Goal: Transaction & Acquisition: Book appointment/travel/reservation

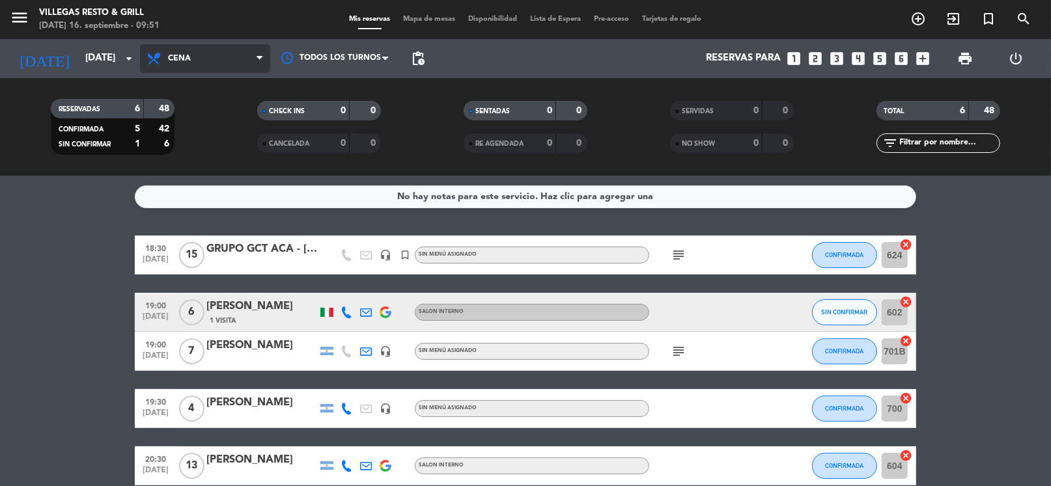
click at [193, 66] on span "Cena" at bounding box center [205, 58] width 130 height 29
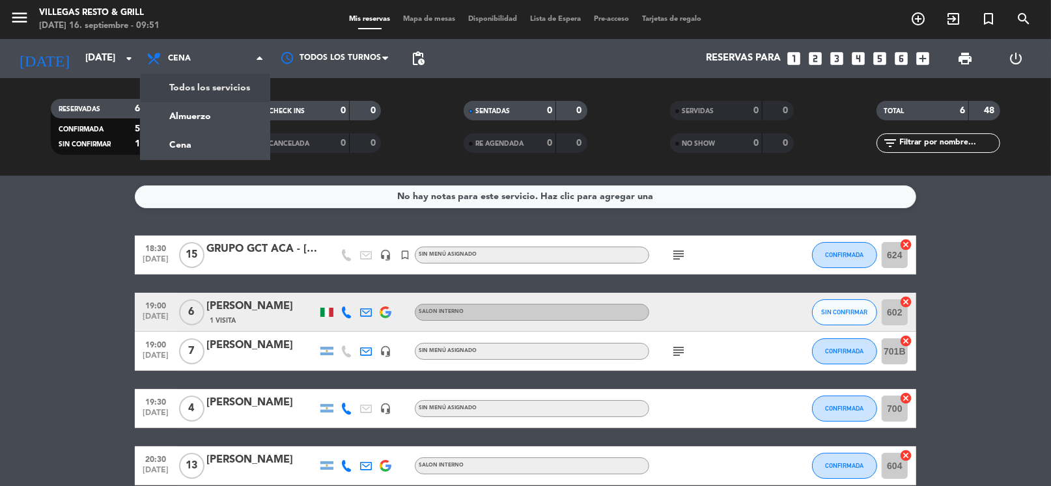
drag, startPoint x: 203, startPoint y: 81, endPoint x: 210, endPoint y: 98, distance: 18.6
click at [203, 81] on div "menu [PERSON_NAME] Resto & Grill [DATE] 16. septiembre - 09:51 Mis reservas Map…" at bounding box center [525, 88] width 1051 height 176
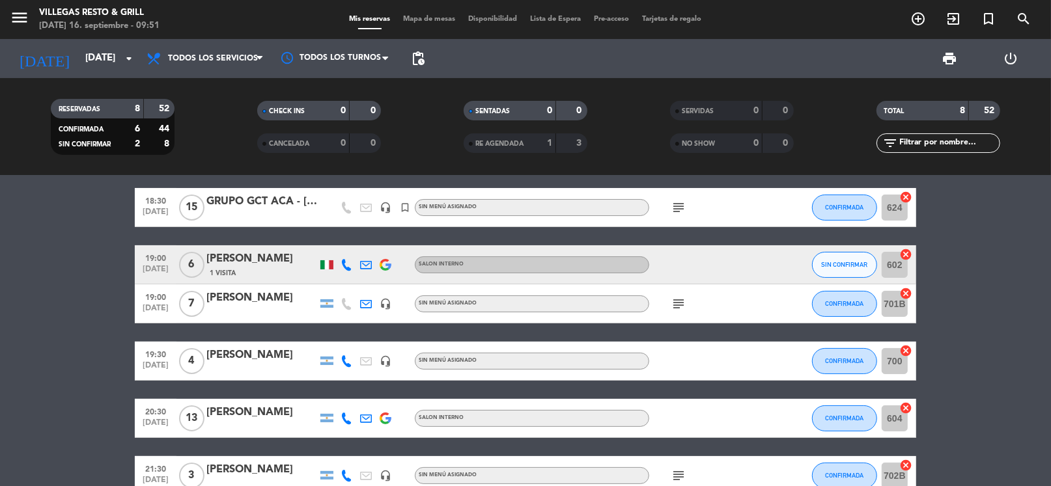
scroll to position [203, 0]
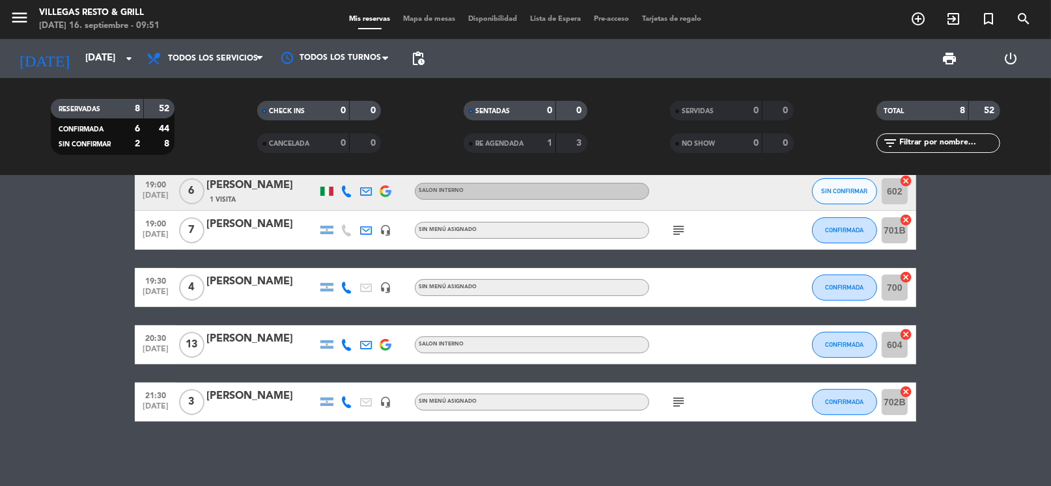
click at [245, 336] on div "[PERSON_NAME]" at bounding box center [261, 339] width 111 height 17
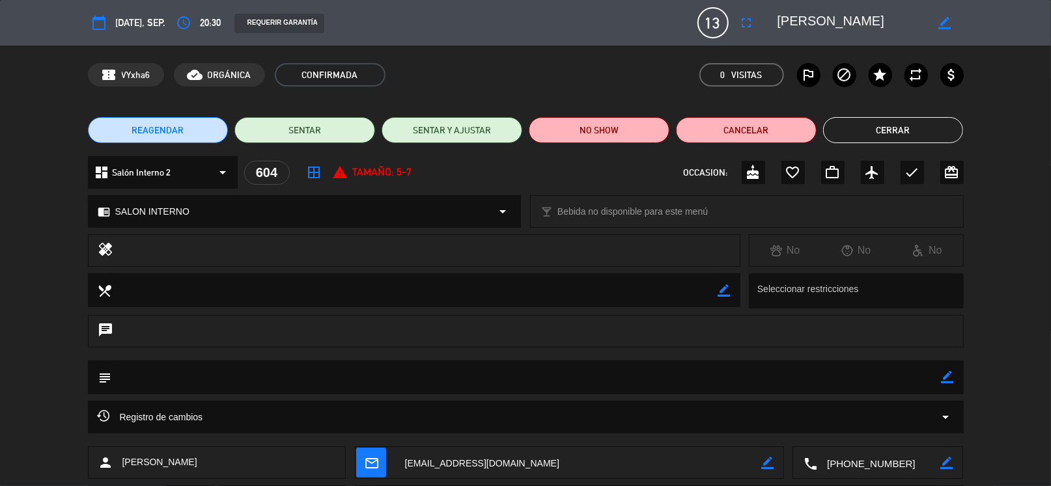
scroll to position [72, 0]
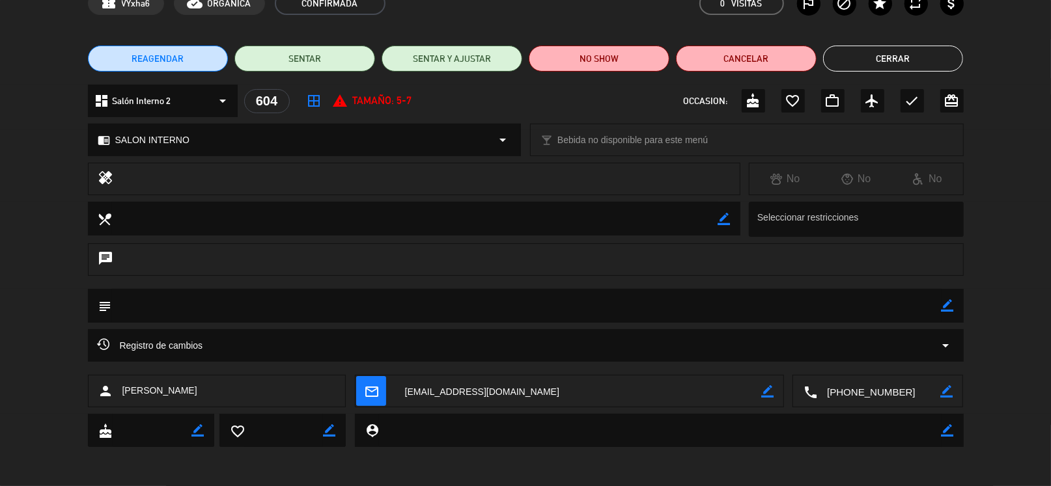
click at [929, 51] on button "Cerrar" at bounding box center [893, 59] width 141 height 26
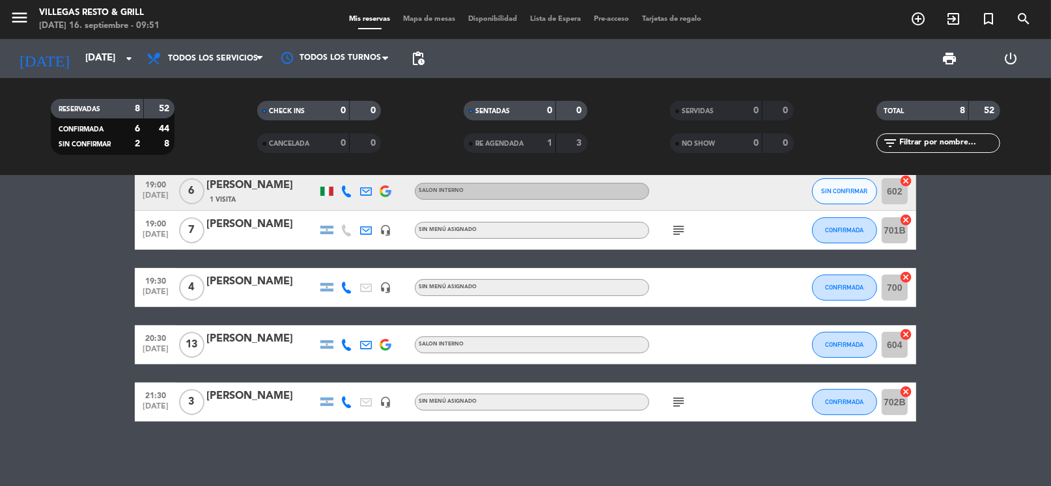
click at [675, 406] on icon "subject" at bounding box center [679, 403] width 16 height 16
click at [114, 59] on input "[DATE]" at bounding box center [142, 58] width 127 height 25
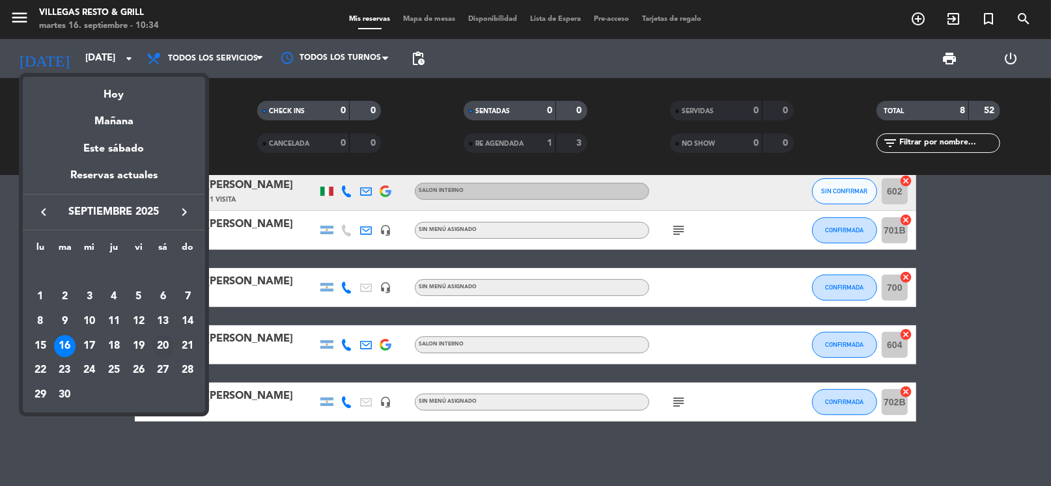
click at [161, 343] on div "20" at bounding box center [163, 346] width 22 height 22
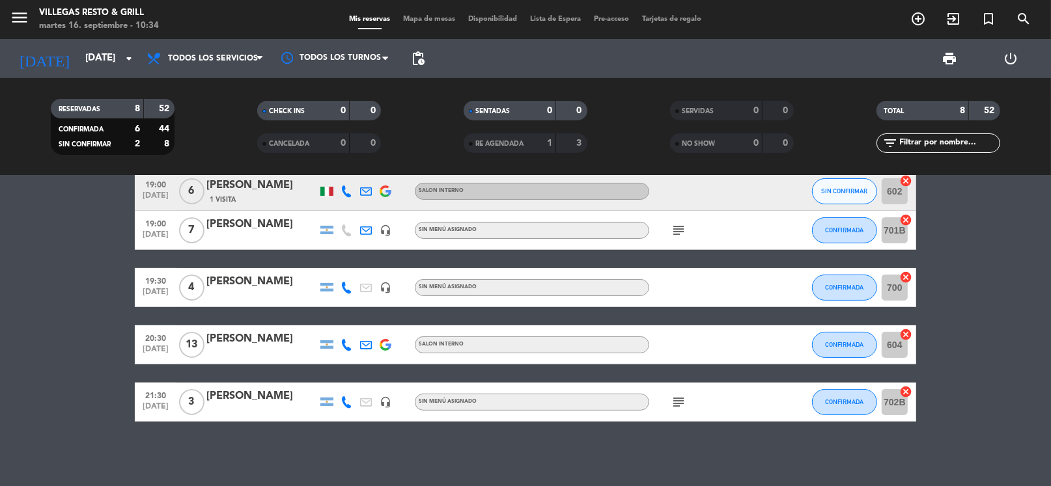
type input "[DATE]"
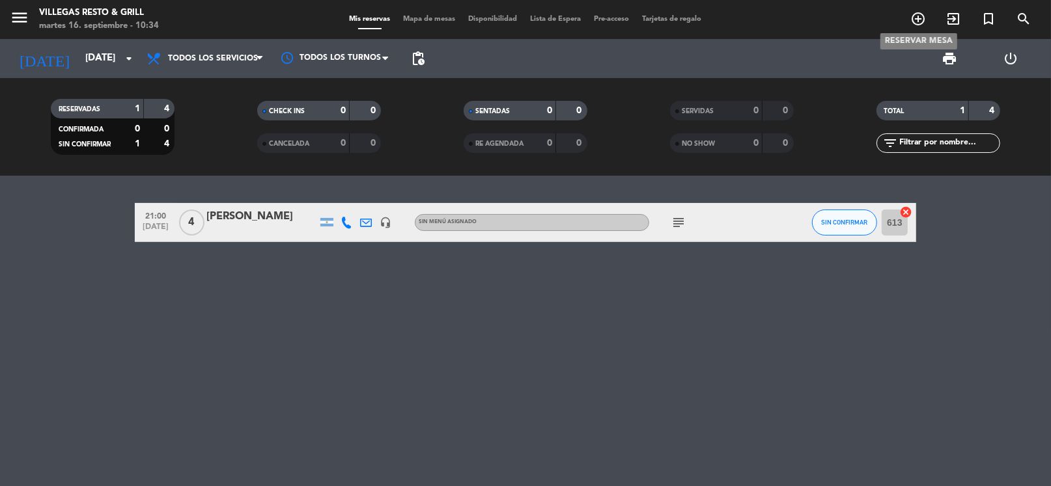
click at [917, 9] on span "add_circle_outline" at bounding box center [918, 19] width 35 height 22
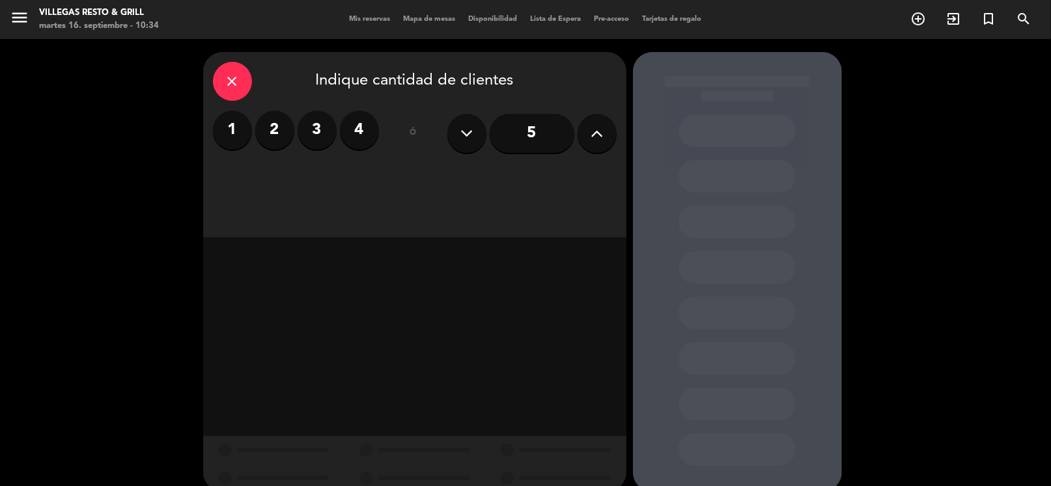
click at [313, 130] on label "3" at bounding box center [317, 130] width 39 height 39
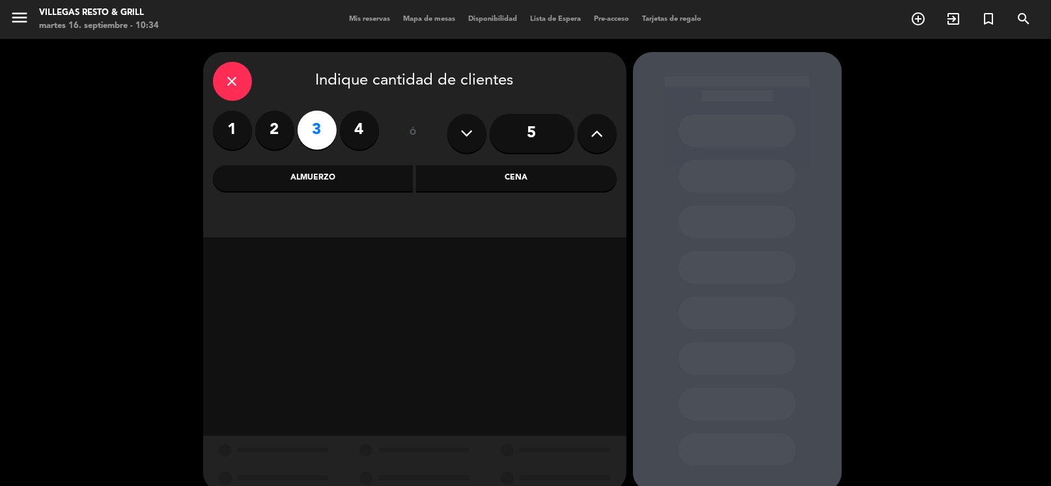
click at [372, 182] on div "Almuerzo" at bounding box center [313, 178] width 201 height 26
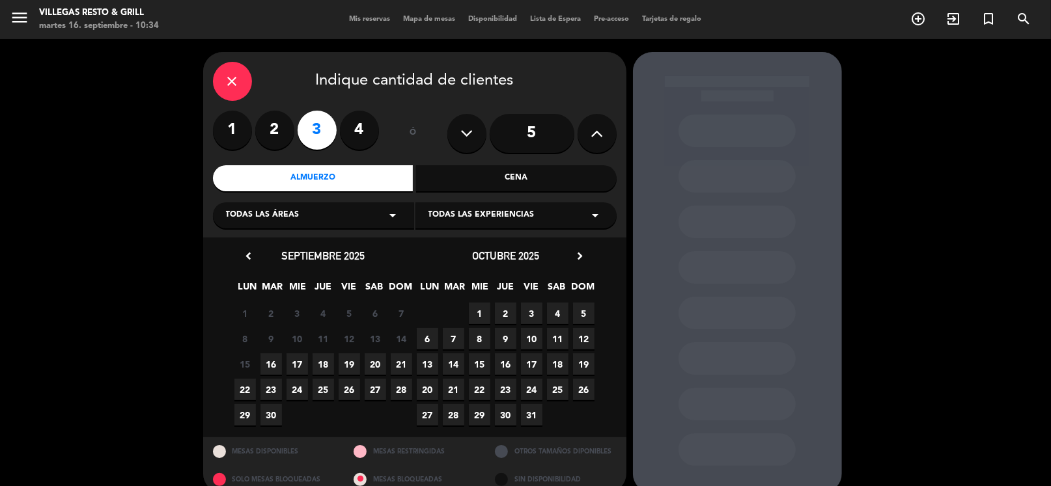
click at [378, 369] on span "20" at bounding box center [375, 364] width 21 height 21
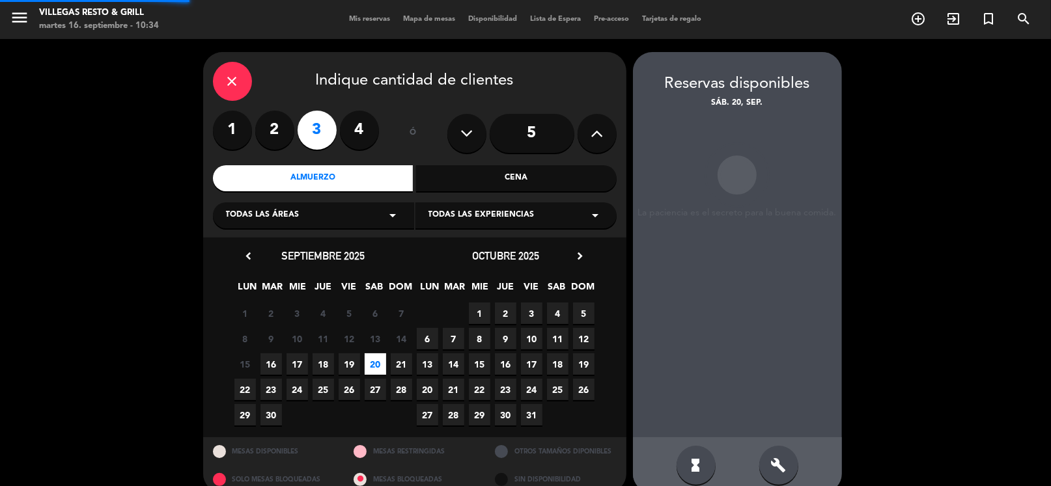
scroll to position [20, 0]
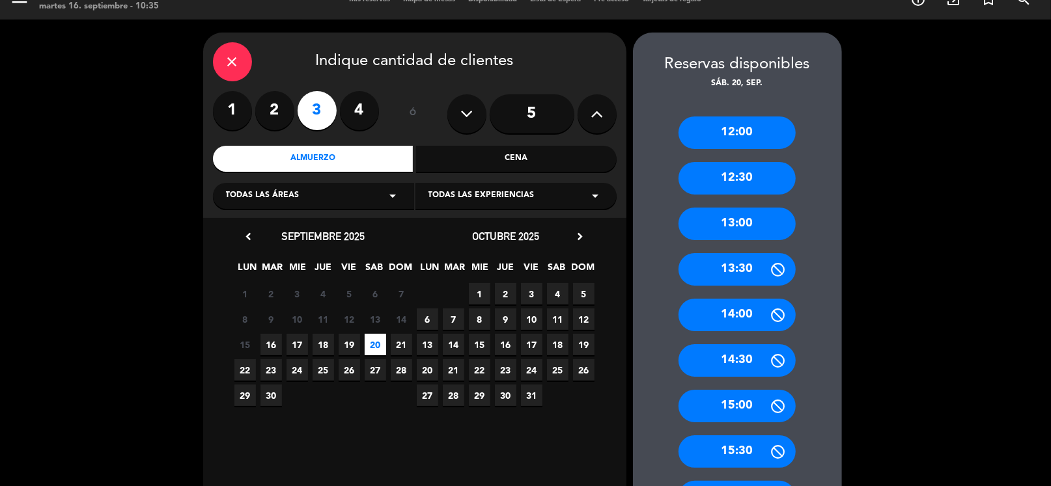
click at [751, 324] on div "14:00" at bounding box center [736, 315] width 117 height 33
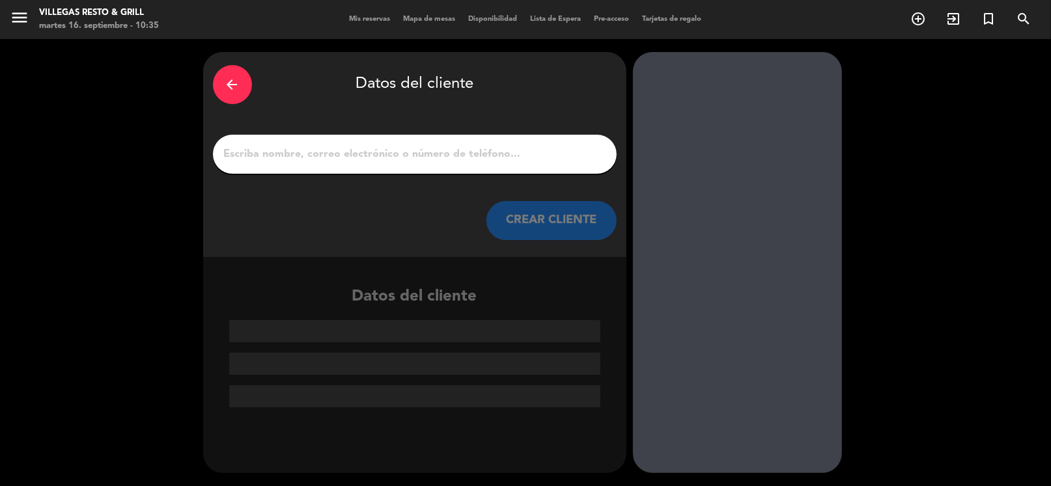
click at [401, 150] on input "1" at bounding box center [415, 154] width 384 height 18
paste input "[PERSON_NAME] O'[PERSON_NAME]"
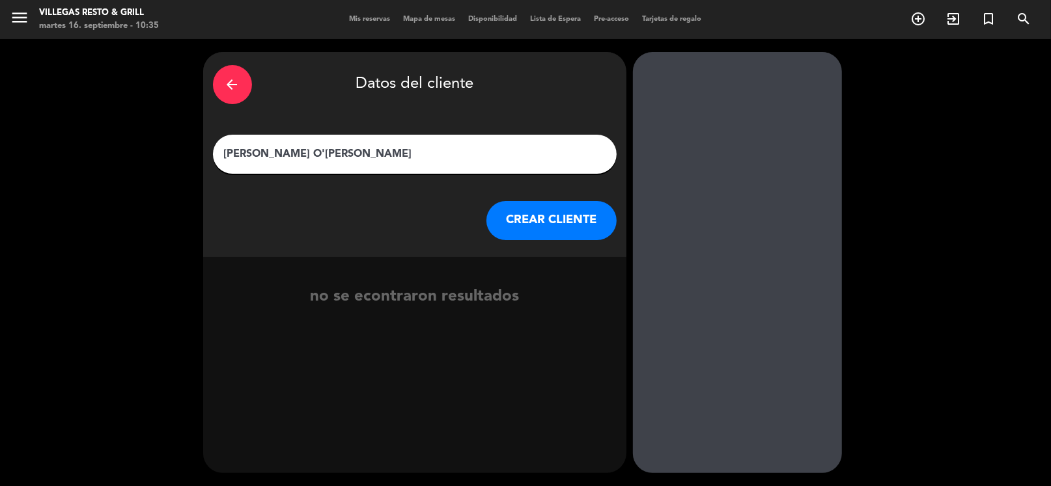
type input "[PERSON_NAME] O'[PERSON_NAME]"
click at [557, 222] on button "CREAR CLIENTE" at bounding box center [551, 220] width 130 height 39
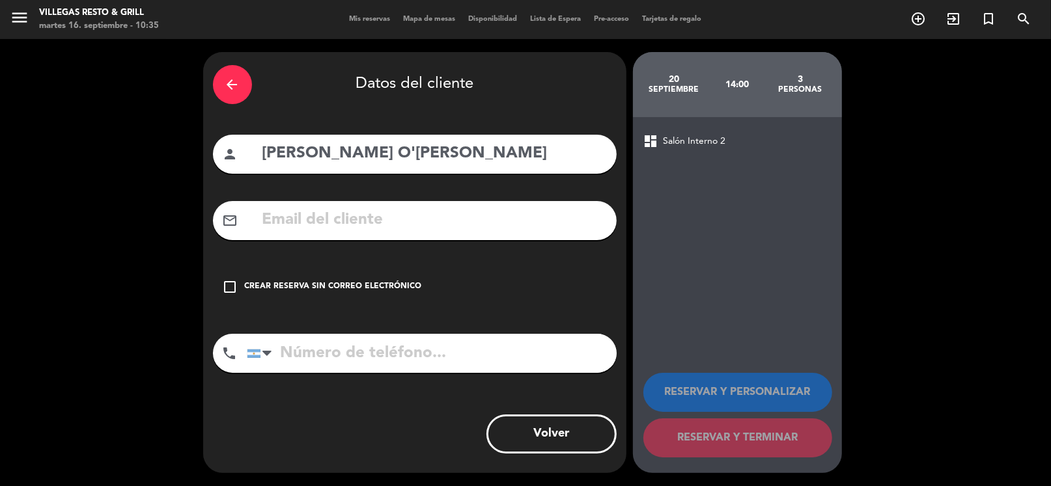
click at [353, 215] on input "text" at bounding box center [434, 220] width 346 height 27
paste input "[PERSON_NAME][EMAIL_ADDRESS][DOMAIN_NAME]"
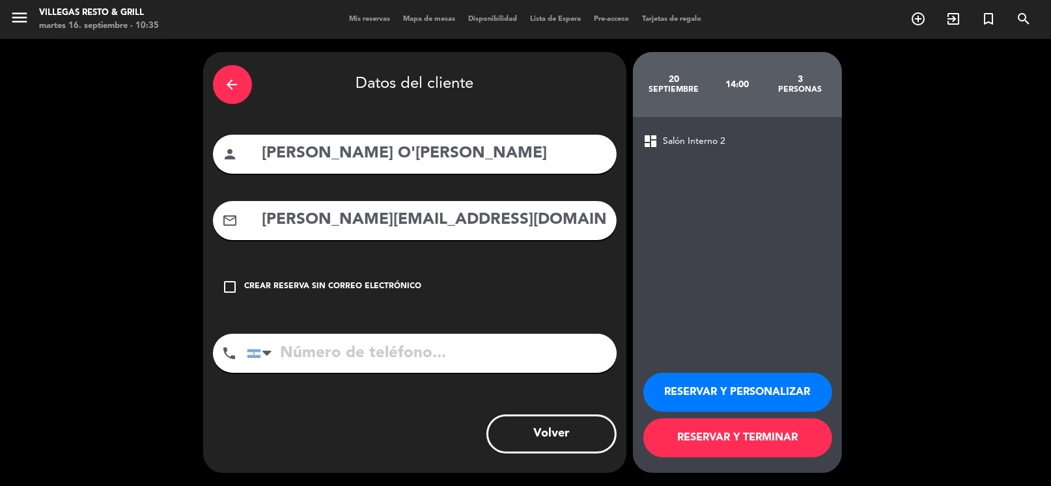
type input "[PERSON_NAME][EMAIL_ADDRESS][DOMAIN_NAME]"
click at [328, 361] on input "tel" at bounding box center [432, 353] width 370 height 39
click at [329, 349] on input "tel" at bounding box center [432, 353] width 370 height 39
paste input "[PHONE_NUMBER]"
type input "[PHONE_NUMBER]"
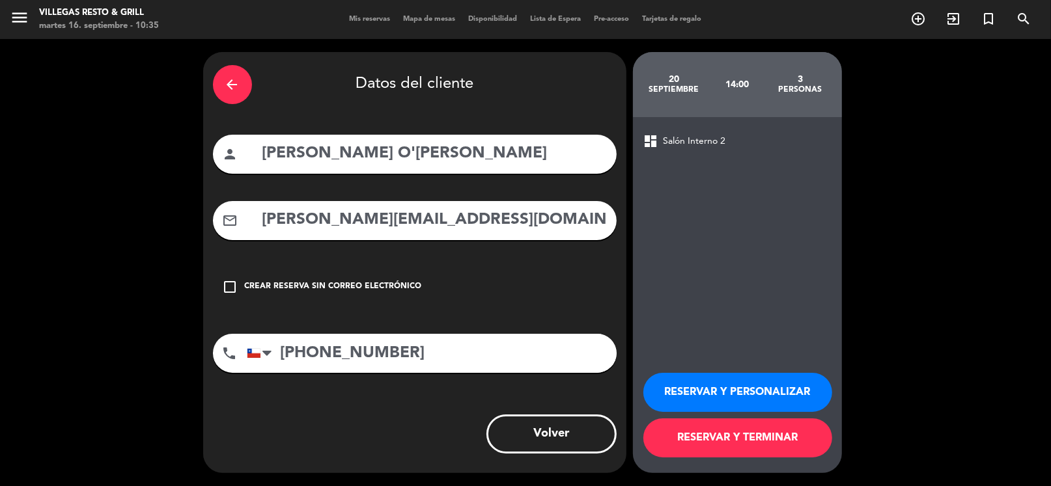
click at [767, 393] on button "RESERVAR Y PERSONALIZAR" at bounding box center [737, 392] width 189 height 39
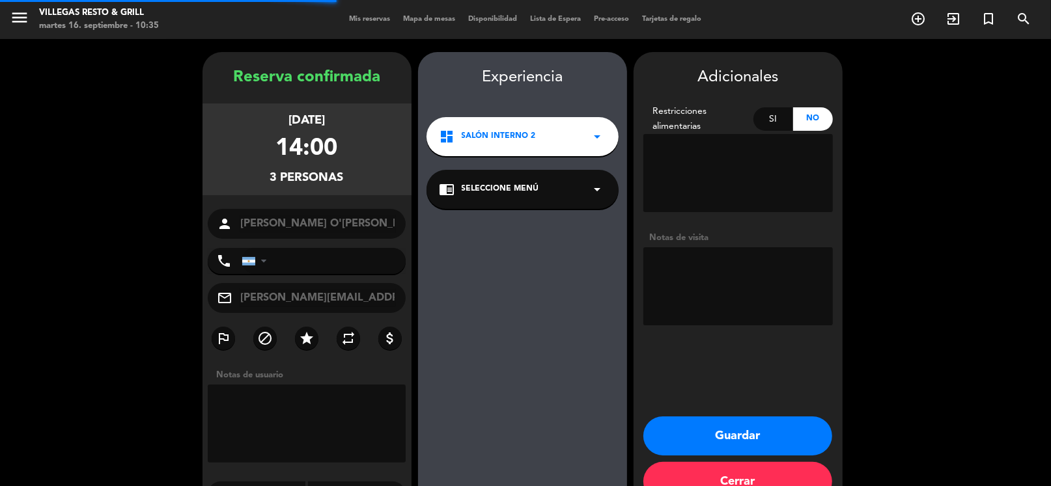
type input "[PHONE_NUMBER]"
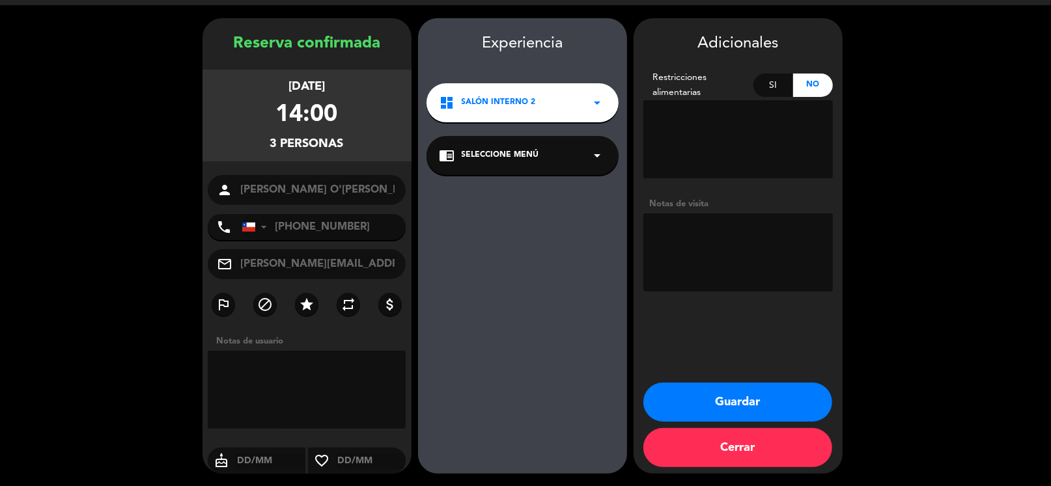
click at [693, 226] on textarea at bounding box center [737, 253] width 189 height 78
type textarea "[PERSON_NAME].-"
click at [757, 403] on button "Guardar" at bounding box center [737, 402] width 189 height 39
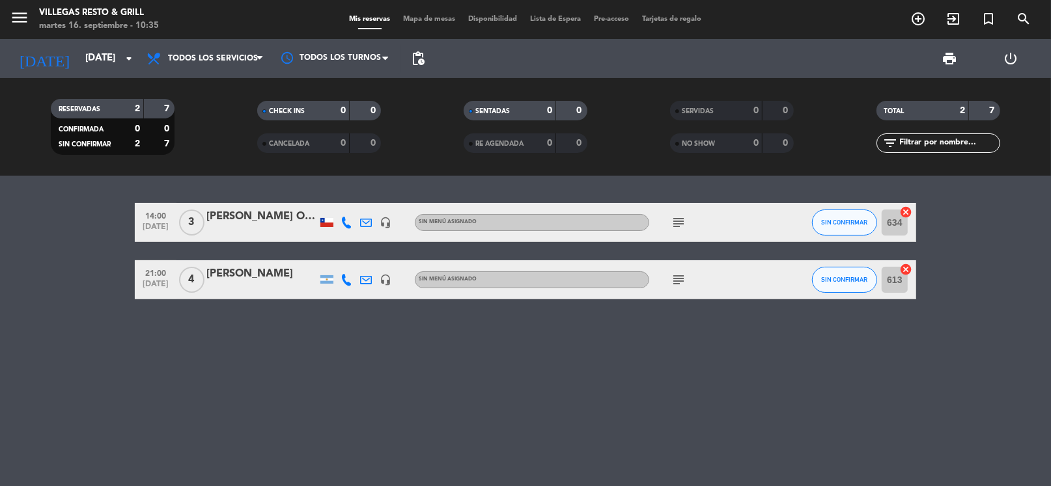
click at [678, 223] on icon "subject" at bounding box center [679, 223] width 16 height 16
click at [679, 223] on icon "subject" at bounding box center [679, 223] width 16 height 16
drag, startPoint x: 253, startPoint y: 361, endPoint x: 253, endPoint y: 352, distance: 9.1
click at [253, 361] on div "14:00 [DATE] 3 [PERSON_NAME] O'[PERSON_NAME] headset_mic Sin menú asignado subj…" at bounding box center [525, 331] width 1051 height 311
click at [82, 59] on input "[DATE]" at bounding box center [142, 58] width 127 height 25
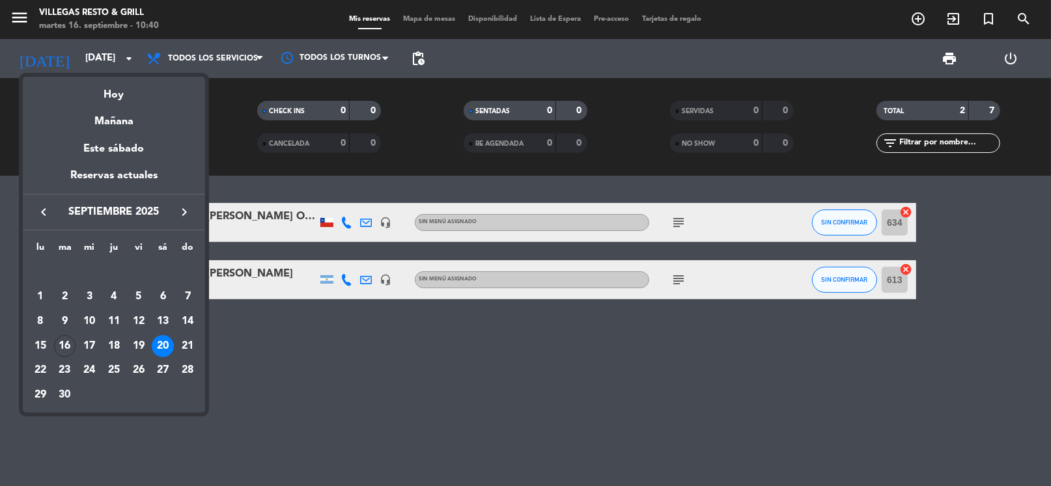
click at [61, 346] on div "16" at bounding box center [65, 346] width 22 height 22
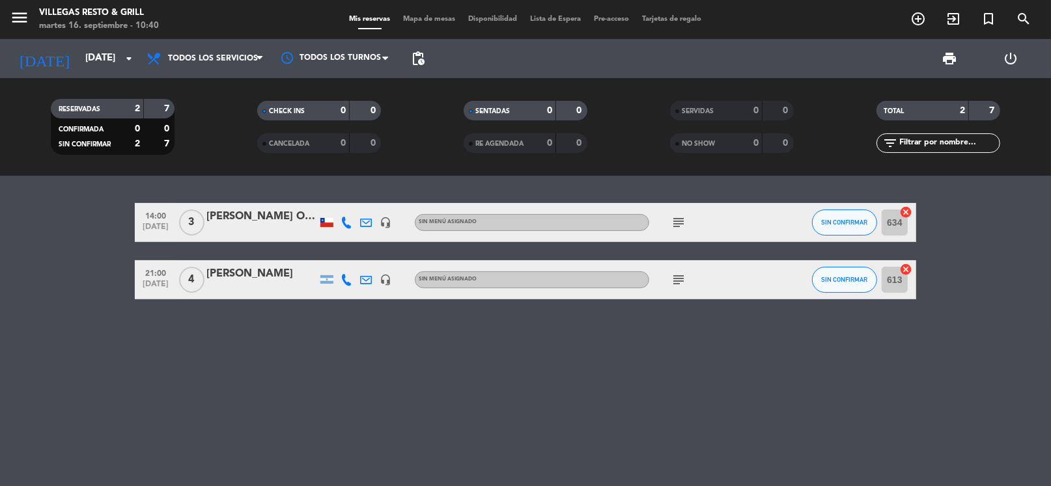
type input "[DATE]"
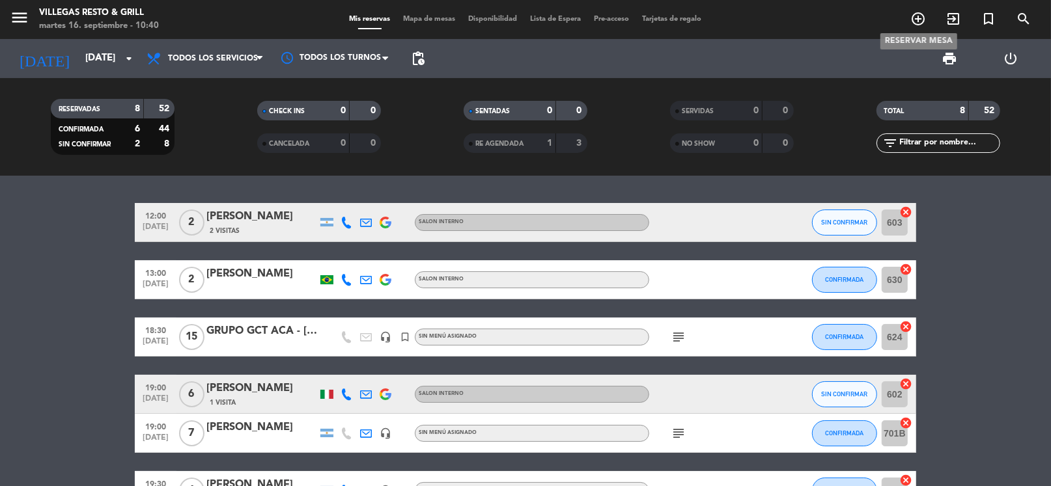
click at [924, 23] on icon "add_circle_outline" at bounding box center [918, 19] width 16 height 16
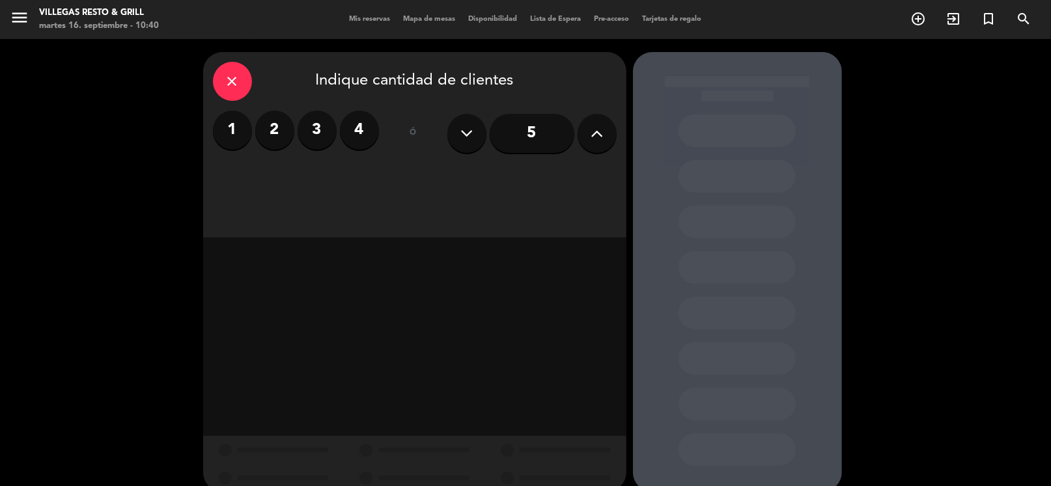
click at [320, 132] on label "3" at bounding box center [317, 130] width 39 height 39
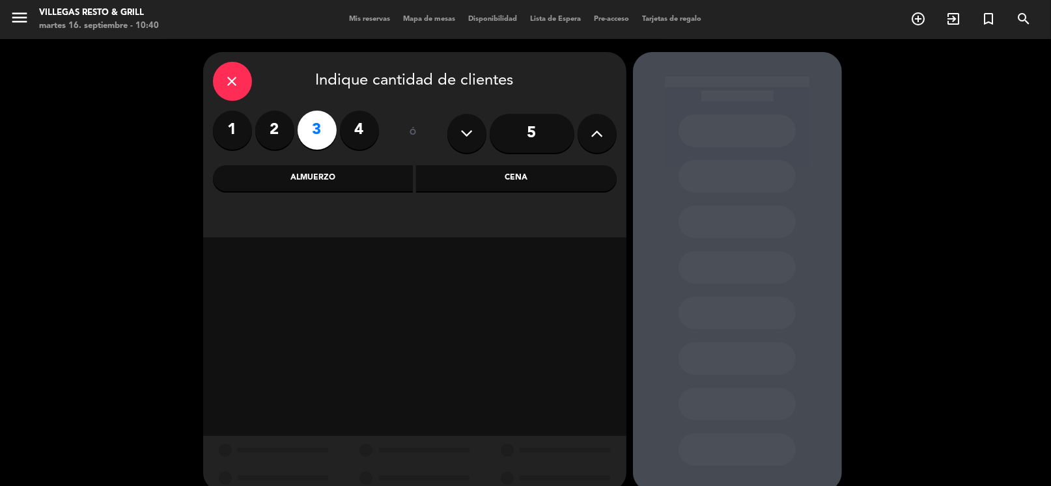
click at [374, 177] on div "Almuerzo" at bounding box center [313, 178] width 201 height 26
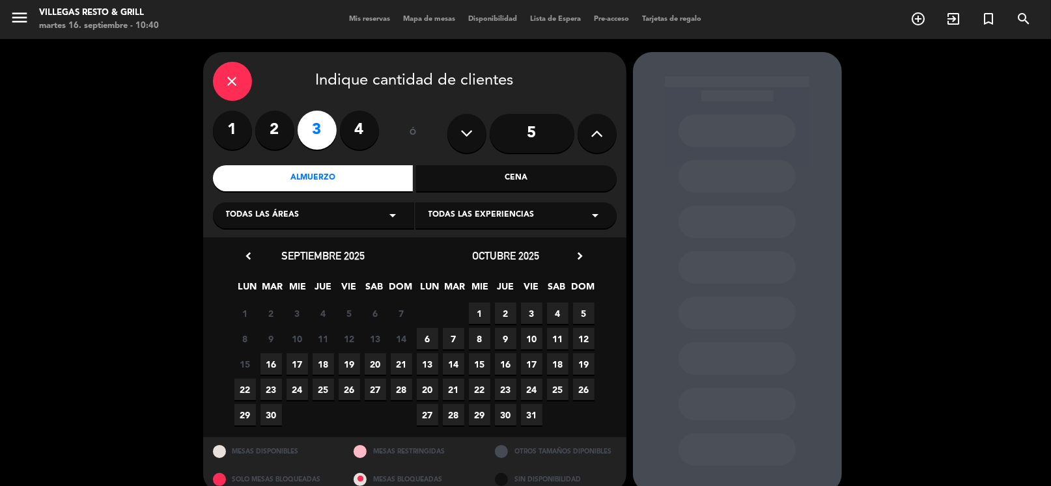
click at [273, 367] on span "16" at bounding box center [270, 364] width 21 height 21
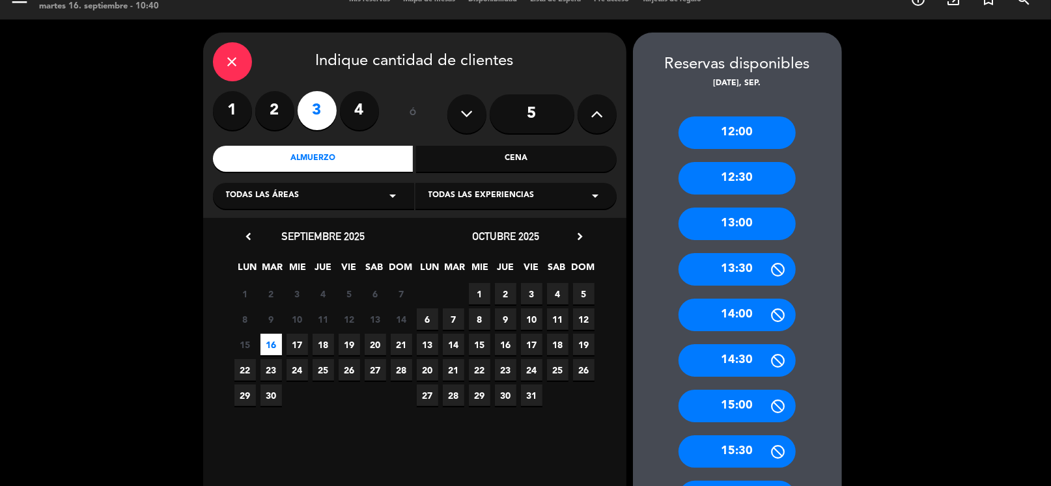
click at [747, 356] on div "14:30" at bounding box center [736, 360] width 117 height 33
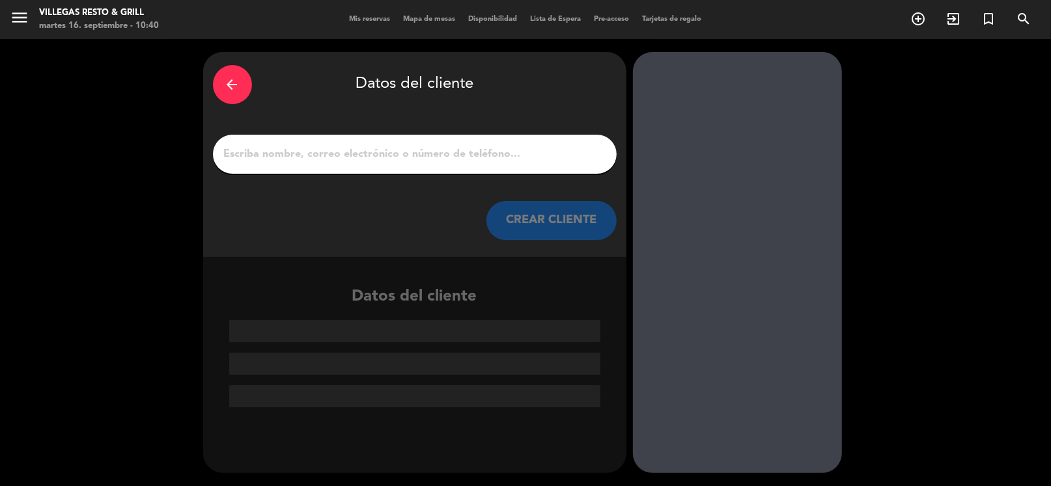
scroll to position [0, 0]
click at [376, 152] on input "1" at bounding box center [415, 154] width 384 height 18
paste input "[PERSON_NAME]"
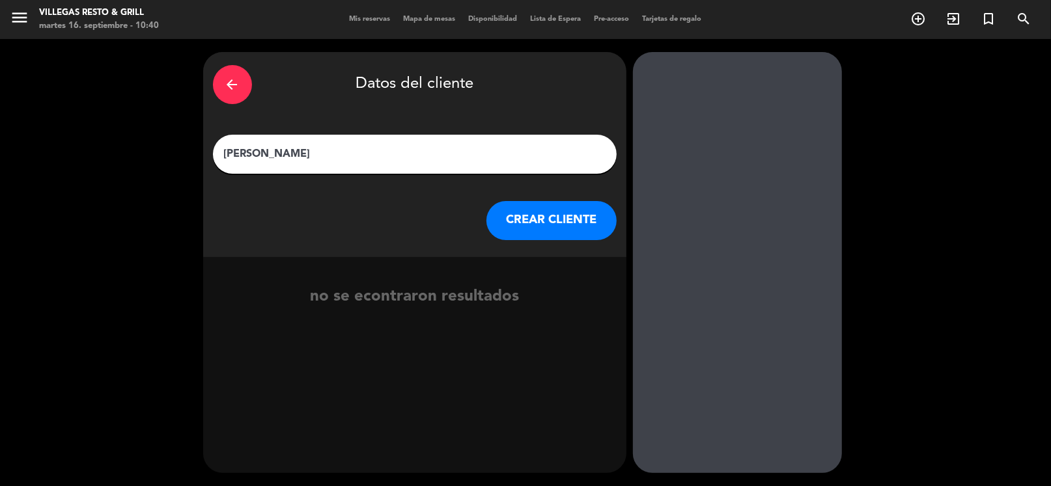
type input "[PERSON_NAME]"
click at [553, 224] on button "CREAR CLIENTE" at bounding box center [551, 220] width 130 height 39
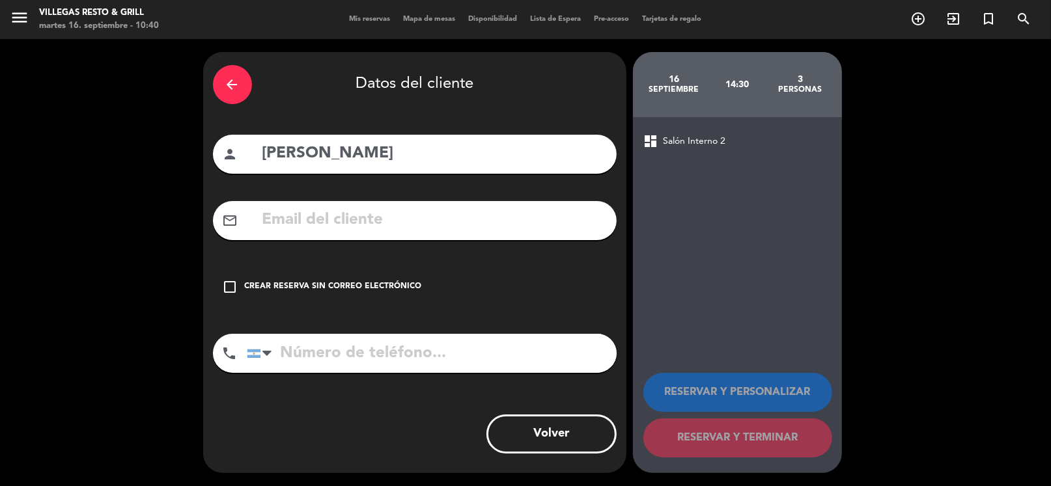
click at [326, 231] on input "text" at bounding box center [434, 220] width 346 height 27
paste input "[EMAIL_ADDRESS][DOMAIN_NAME]"
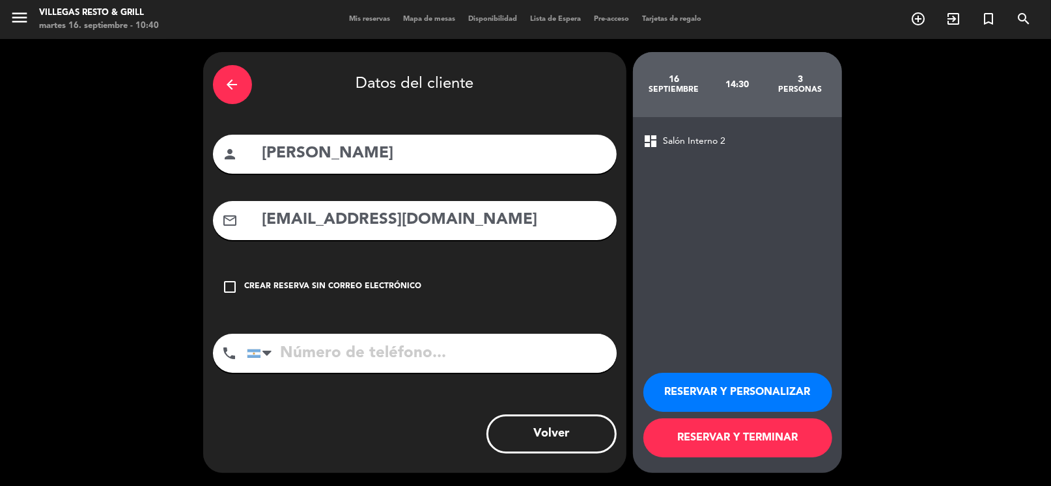
type input "[EMAIL_ADDRESS][DOMAIN_NAME]"
click at [320, 343] on input "tel" at bounding box center [432, 353] width 370 height 39
click at [334, 357] on input "tel" at bounding box center [432, 353] width 370 height 39
paste input "[PHONE_NUMBER]"
type input "[PHONE_NUMBER]"
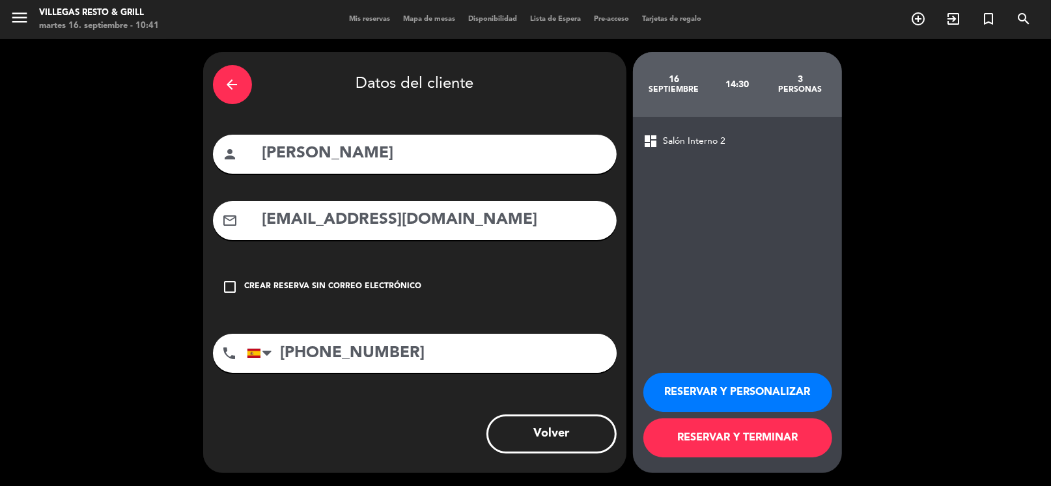
click at [709, 393] on button "RESERVAR Y PERSONALIZAR" at bounding box center [737, 392] width 189 height 39
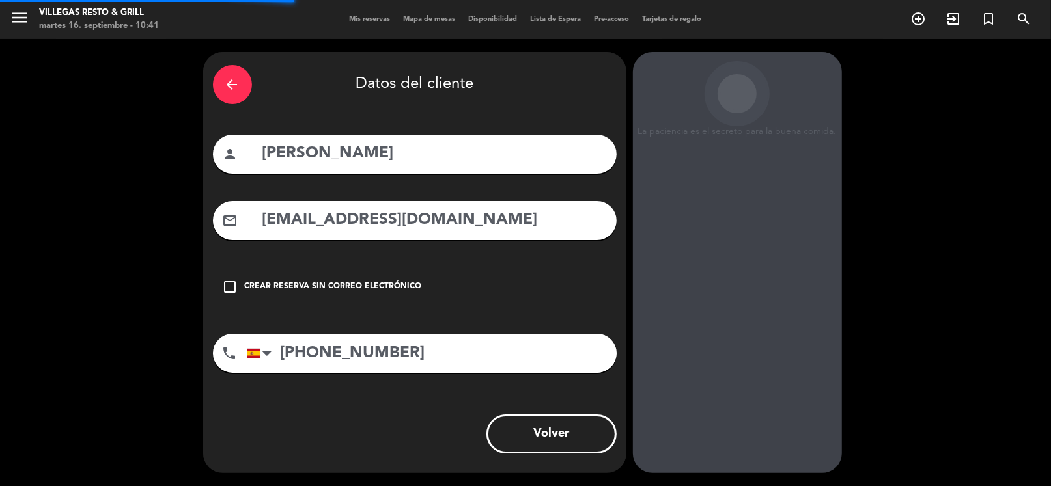
scroll to position [34, 0]
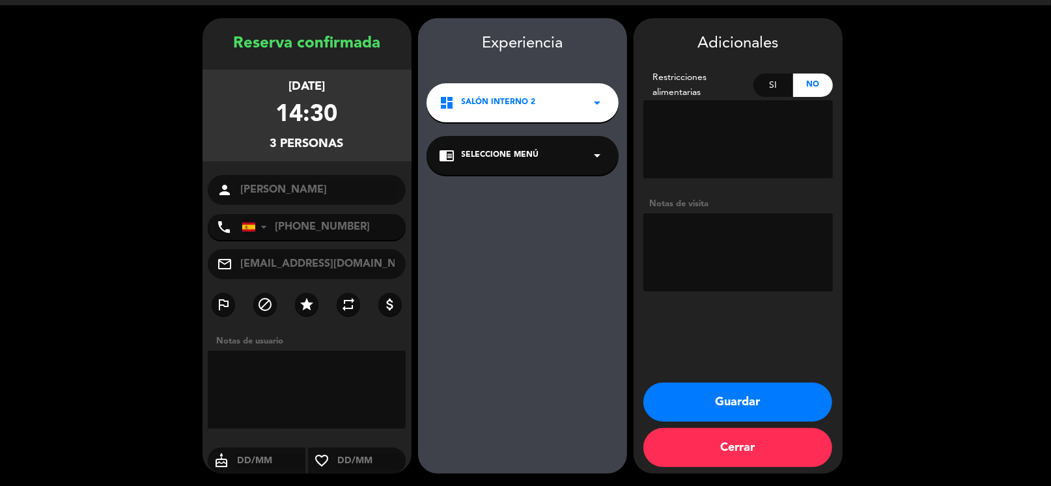
click at [699, 214] on textarea at bounding box center [737, 253] width 189 height 78
click at [710, 239] on textarea at bounding box center [737, 253] width 189 height 78
paste textarea "aerolíneas Air Europa"
drag, startPoint x: 663, startPoint y: 229, endPoint x: 649, endPoint y: 231, distance: 13.8
click at [649, 231] on textarea at bounding box center [737, 253] width 189 height 78
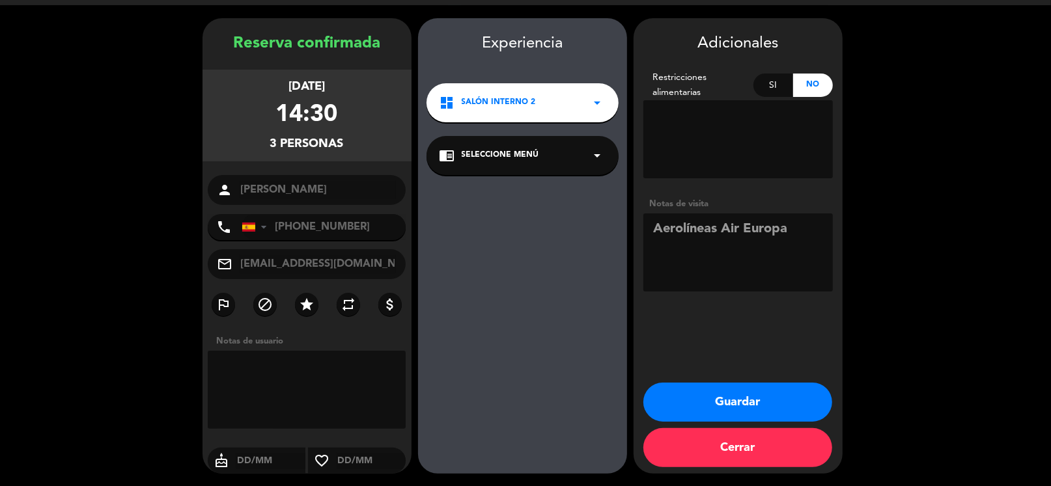
click at [798, 234] on textarea at bounding box center [737, 253] width 189 height 78
click at [824, 236] on textarea at bounding box center [737, 253] width 189 height 78
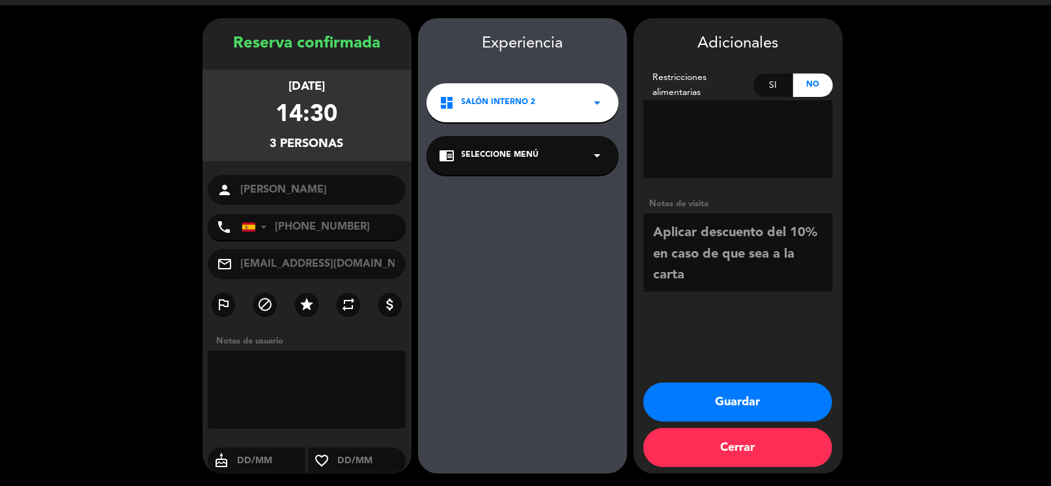
scroll to position [72, 0]
type textarea "Aerolíneas Air Europa Aplicar descuento del 10% en caso de que sea a la [PERSON…"
click at [726, 400] on button "Guardar" at bounding box center [737, 402] width 189 height 39
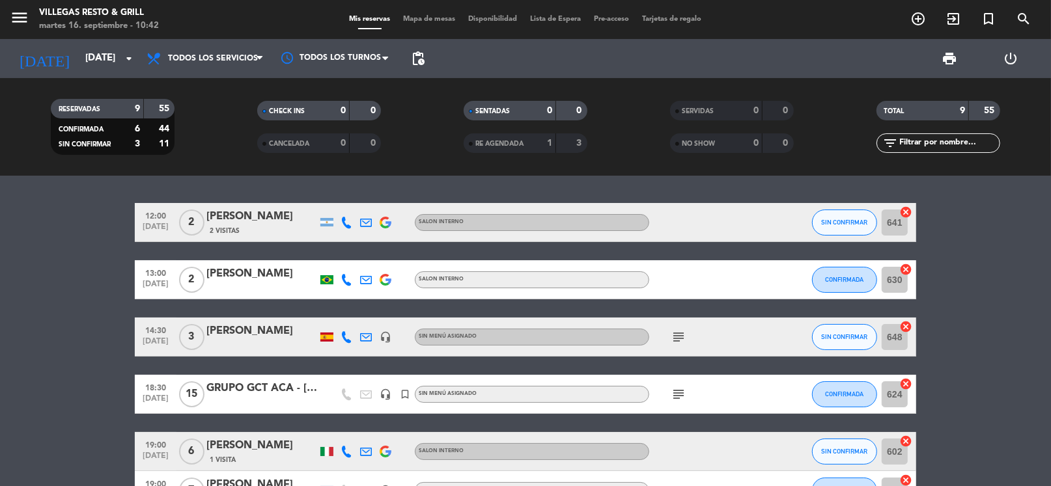
click at [673, 334] on icon "subject" at bounding box center [679, 337] width 16 height 16
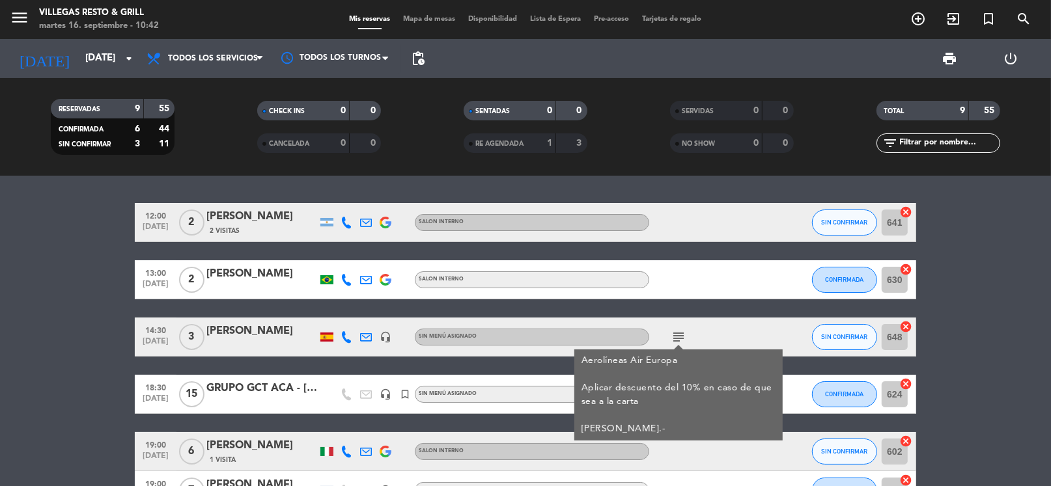
click at [679, 333] on icon "subject" at bounding box center [679, 337] width 16 height 16
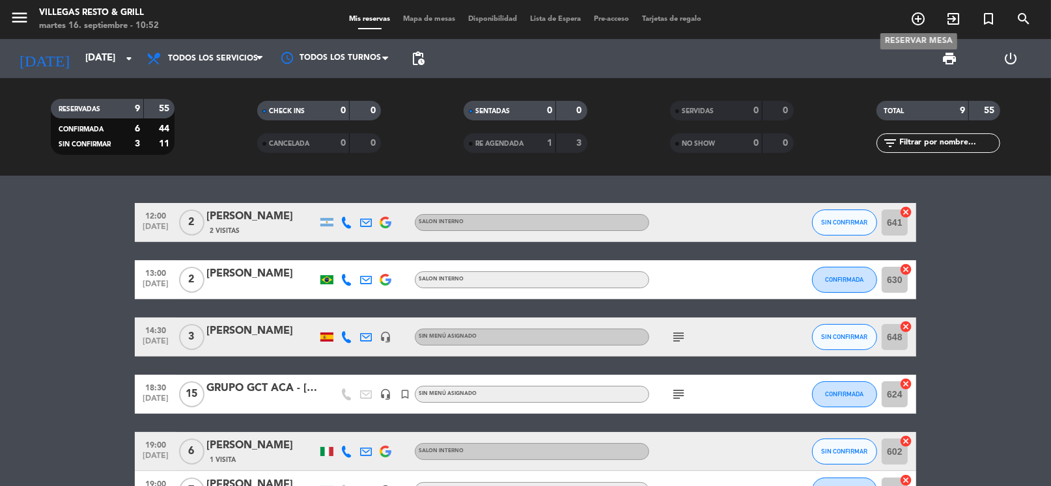
click at [907, 16] on span "add_circle_outline" at bounding box center [918, 19] width 35 height 22
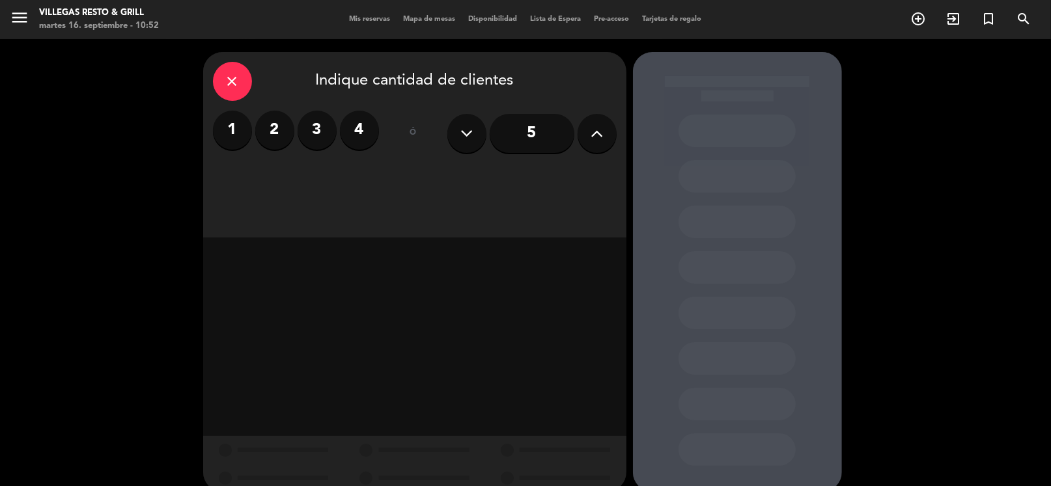
click at [538, 140] on input "5" at bounding box center [532, 133] width 85 height 39
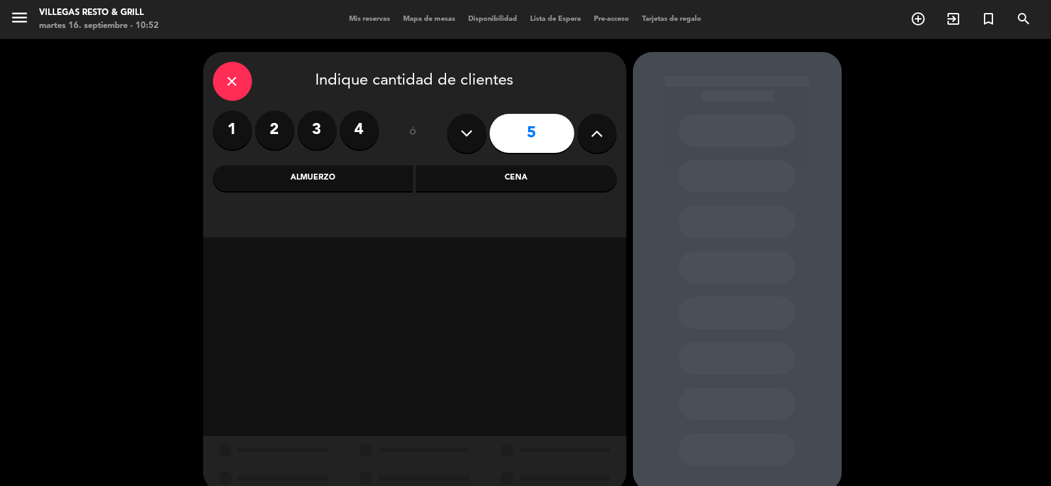
click at [328, 181] on div "Almuerzo" at bounding box center [313, 178] width 201 height 26
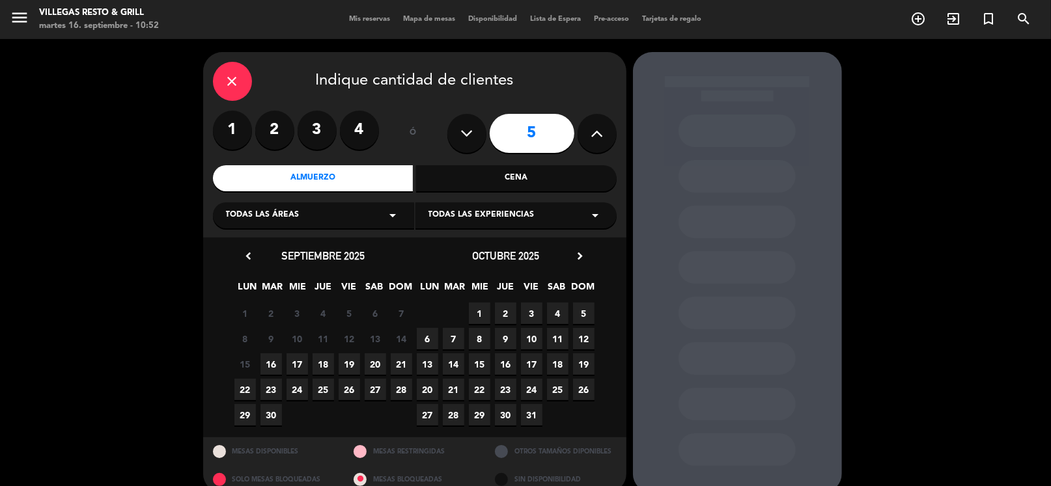
click at [280, 359] on span "16" at bounding box center [270, 364] width 21 height 21
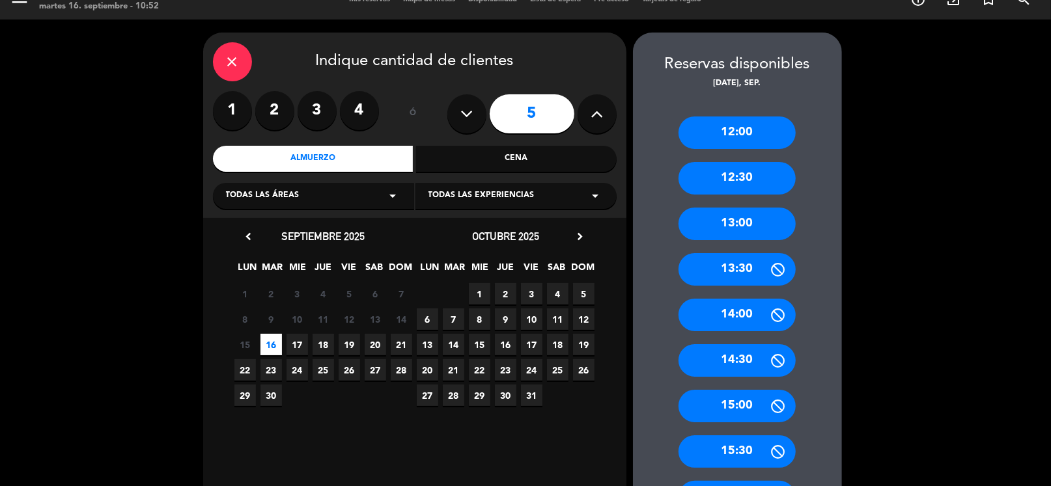
click at [774, 126] on div "12:00" at bounding box center [736, 133] width 117 height 33
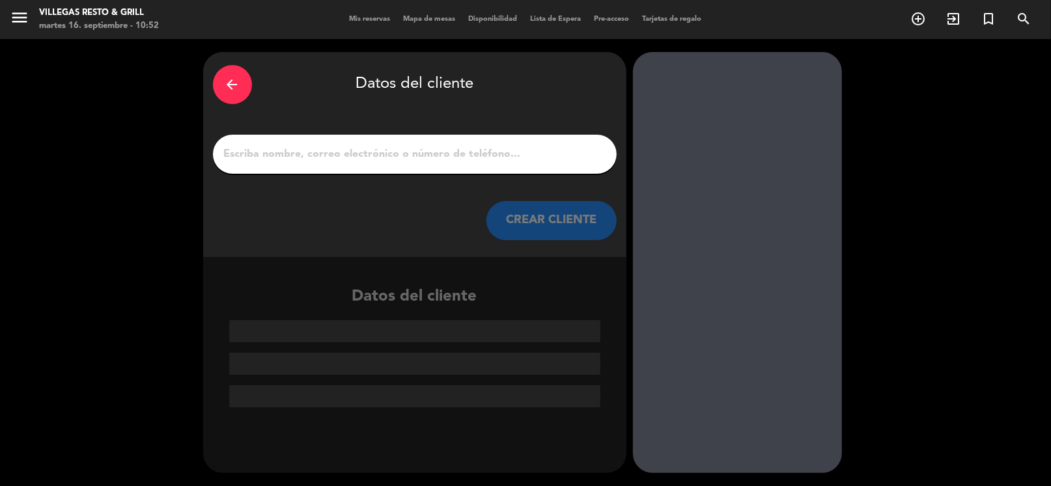
scroll to position [0, 0]
click at [456, 147] on input "1" at bounding box center [415, 154] width 384 height 18
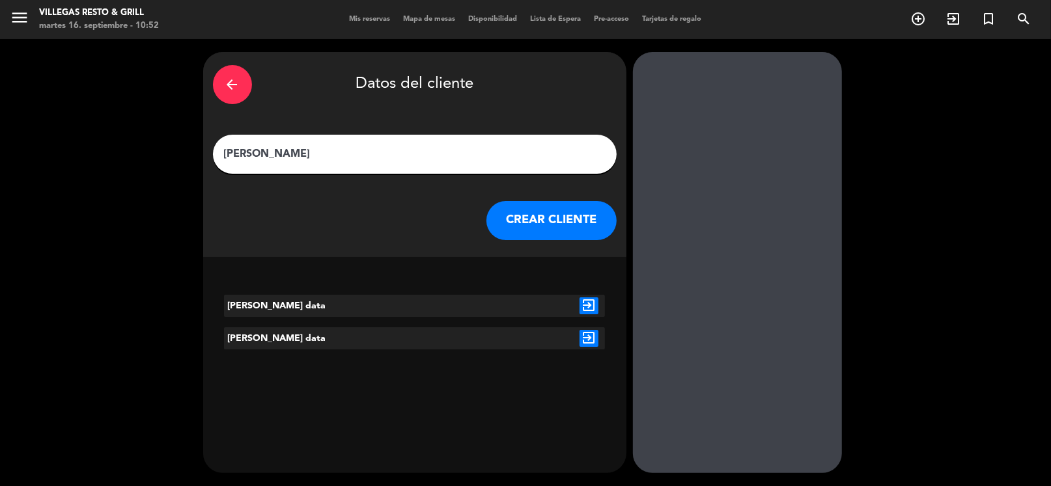
type input "[PERSON_NAME]"
click at [436, 307] on div at bounding box center [415, 306] width 64 height 22
click at [434, 315] on div at bounding box center [415, 306] width 64 height 22
click at [291, 295] on div "[PERSON_NAME] data" at bounding box center [303, 306] width 159 height 22
click at [270, 303] on div "[PERSON_NAME] data" at bounding box center [303, 306] width 159 height 22
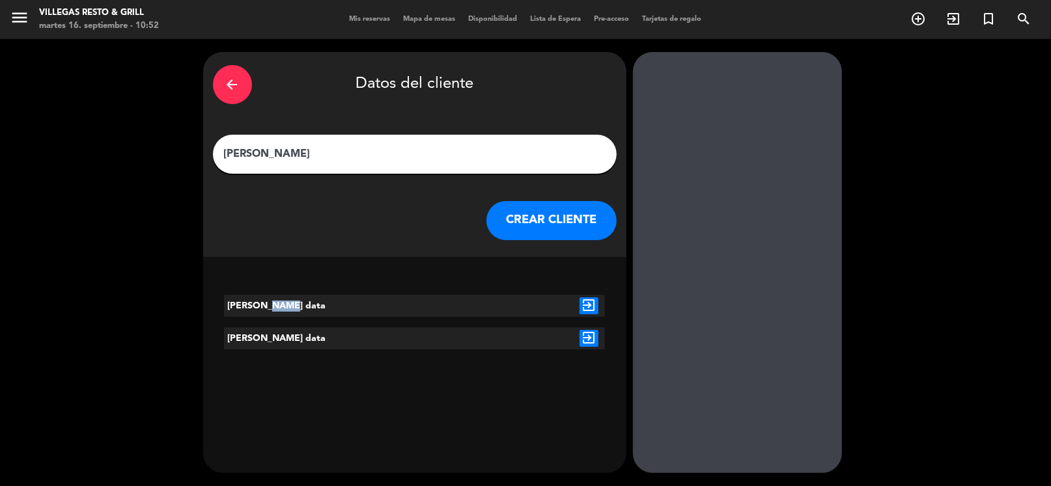
click at [271, 303] on div "[PERSON_NAME] data" at bounding box center [303, 306] width 159 height 22
click at [302, 313] on div "[PERSON_NAME] data" at bounding box center [303, 306] width 159 height 22
click at [594, 308] on icon "exit_to_app" at bounding box center [589, 306] width 19 height 17
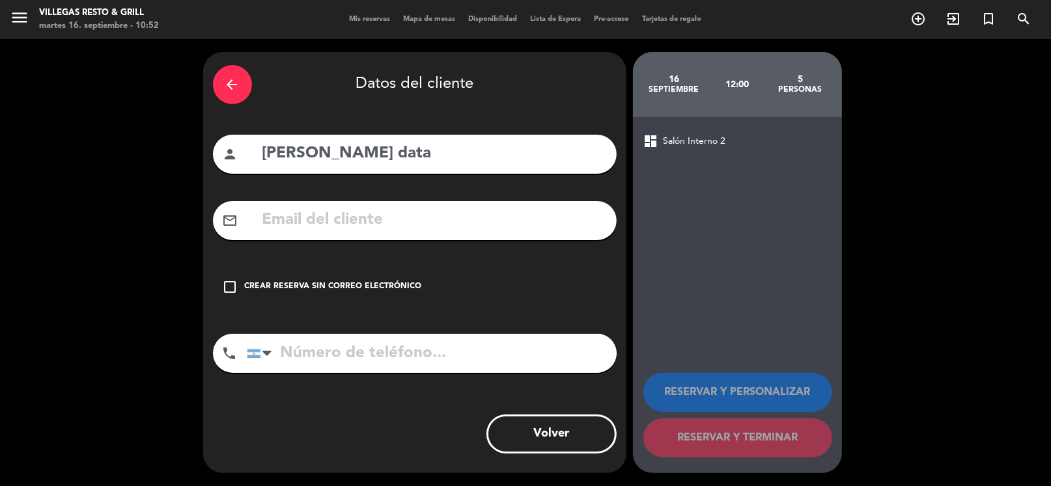
click at [332, 288] on div "Crear reserva sin correo electrónico" at bounding box center [333, 287] width 177 height 13
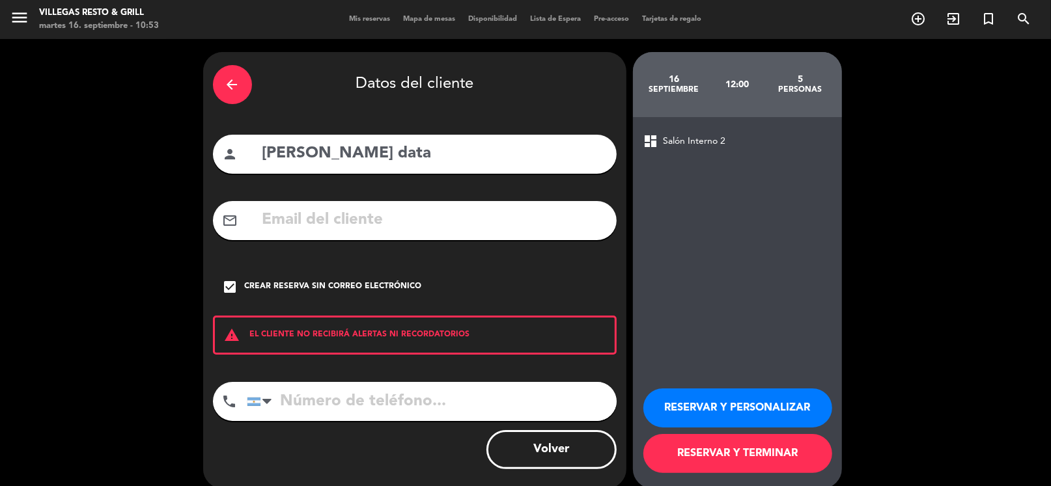
click at [749, 413] on button "RESERVAR Y PERSONALIZAR" at bounding box center [737, 408] width 189 height 39
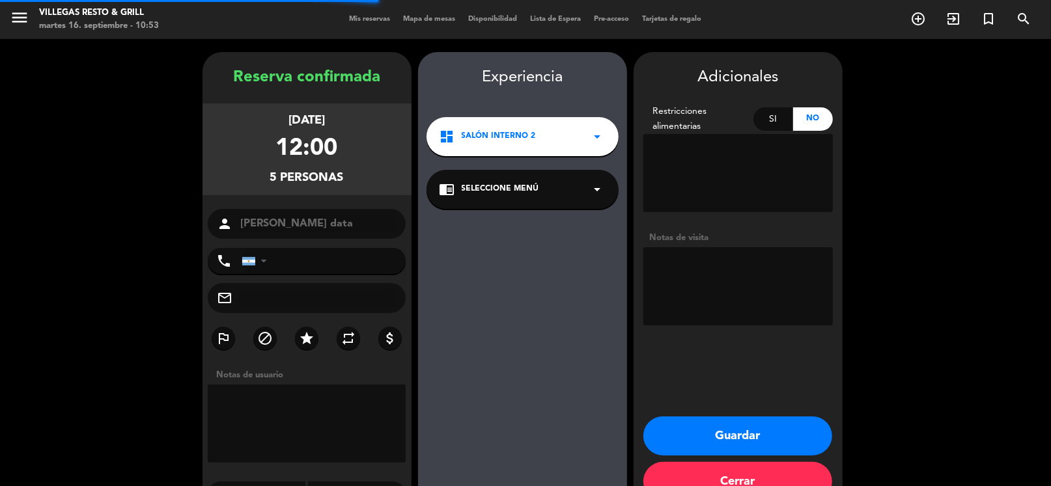
scroll to position [34, 0]
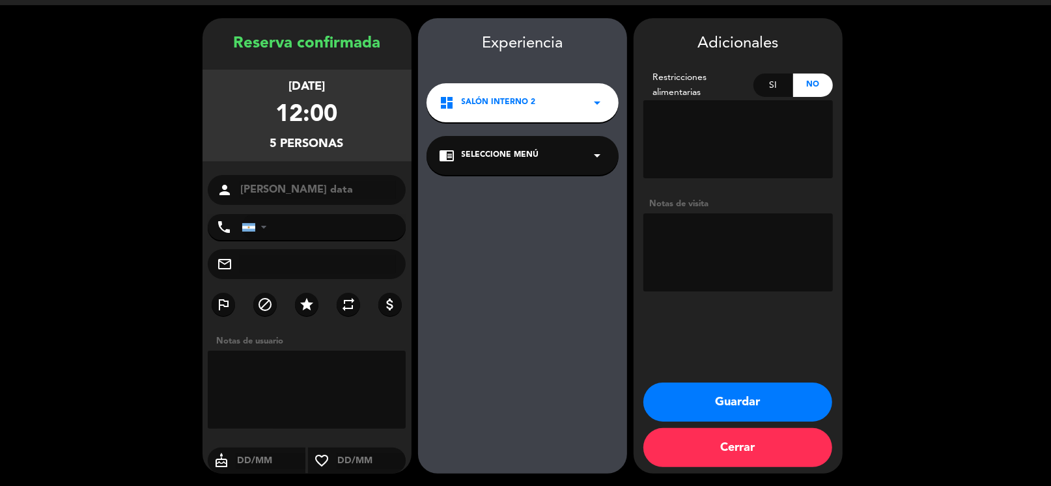
click at [699, 236] on textarea at bounding box center [737, 253] width 189 height 78
type textarea "Menú ejecutivo"
click at [733, 397] on button "Guardar" at bounding box center [737, 402] width 189 height 39
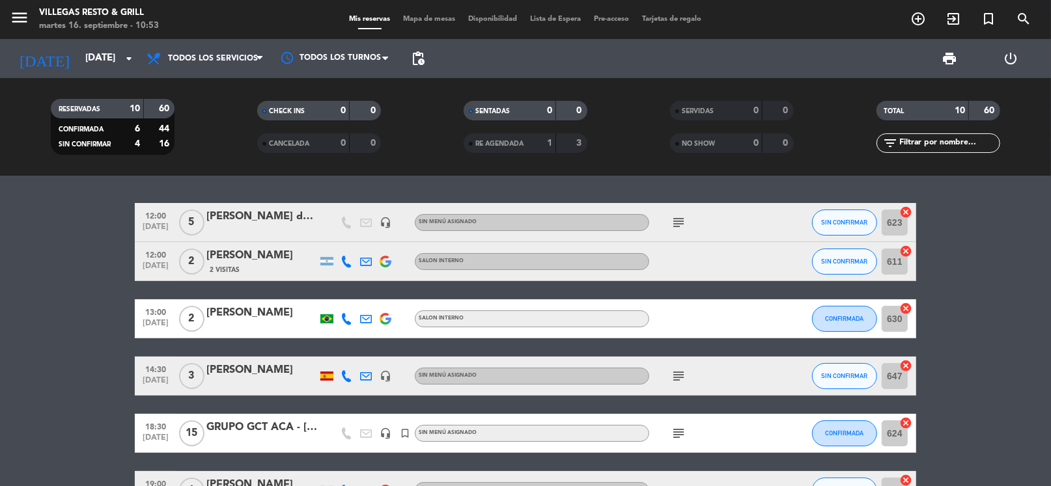
click at [678, 227] on icon "subject" at bounding box center [679, 223] width 16 height 16
click at [776, 226] on div at bounding box center [783, 222] width 35 height 38
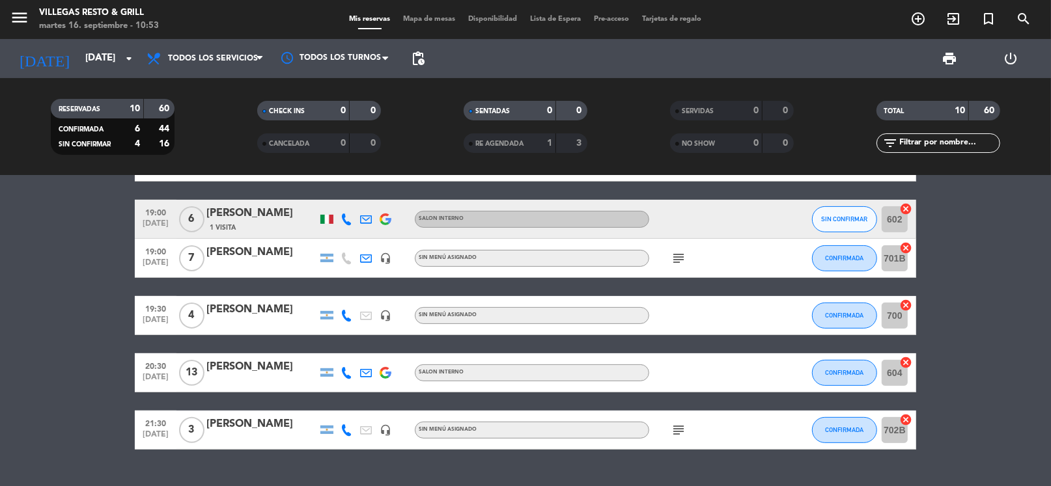
scroll to position [300, 0]
